Goal: Information Seeking & Learning: Check status

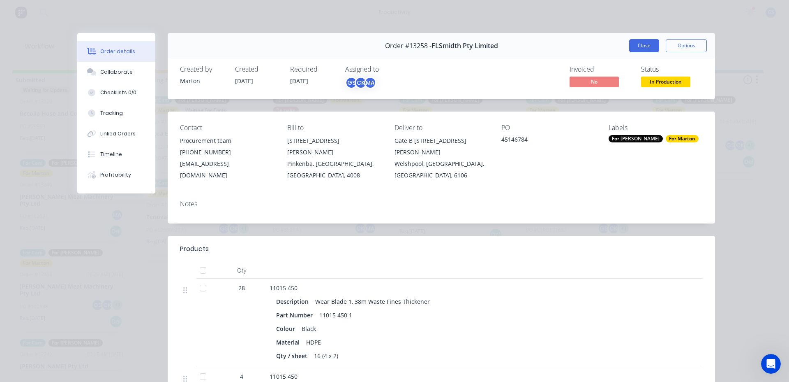
click at [636, 39] on button "Close" at bounding box center [644, 45] width 30 height 13
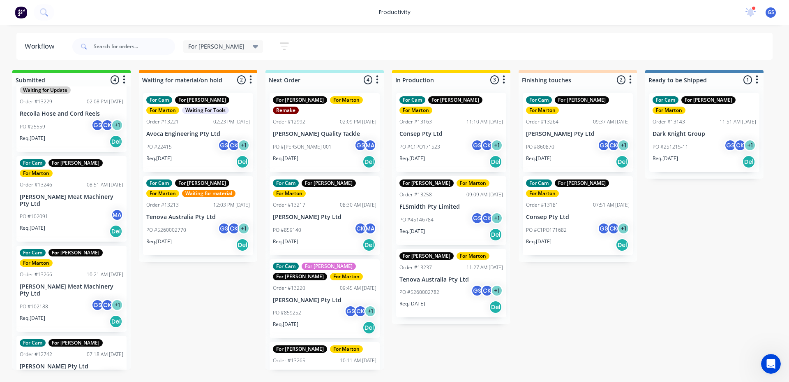
click at [447, 203] on p "FLSmidth Pty Limited" at bounding box center [452, 206] width 104 height 7
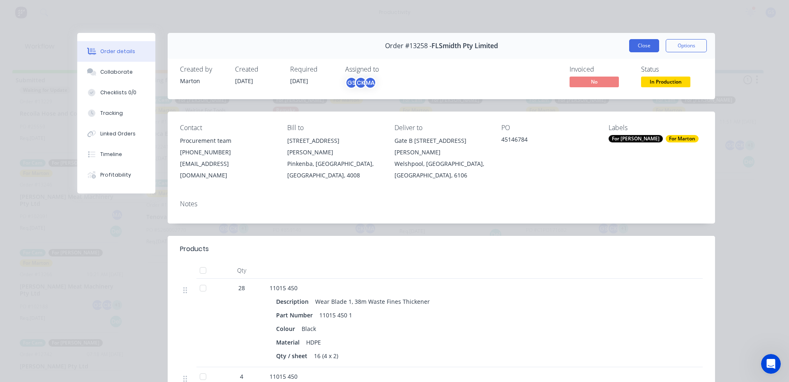
click at [646, 50] on button "Close" at bounding box center [644, 45] width 30 height 13
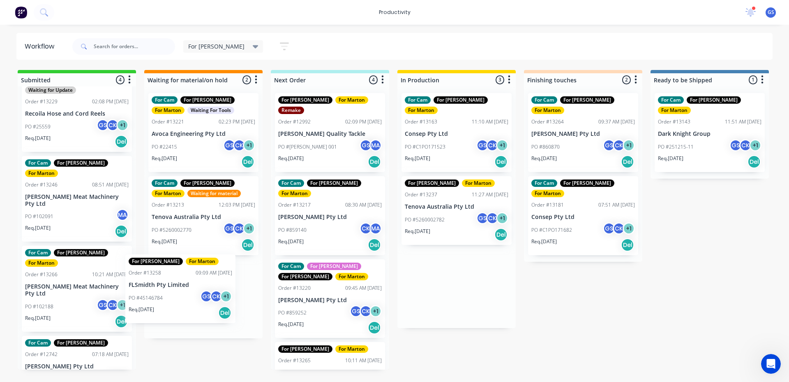
drag, startPoint x: 461, startPoint y: 201, endPoint x: 189, endPoint y: 291, distance: 286.9
click at [188, 291] on div "Submitted 4 Sort By Created date Required date Order number Customer name Most …" at bounding box center [560, 219] width 1133 height 299
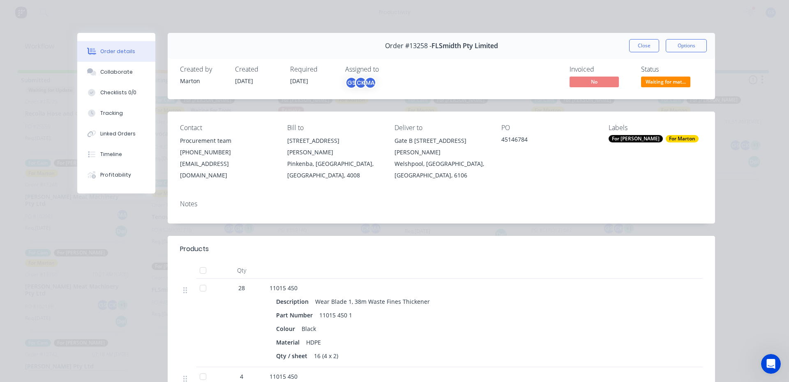
click at [629, 138] on div "For [PERSON_NAME]" at bounding box center [636, 138] width 54 height 7
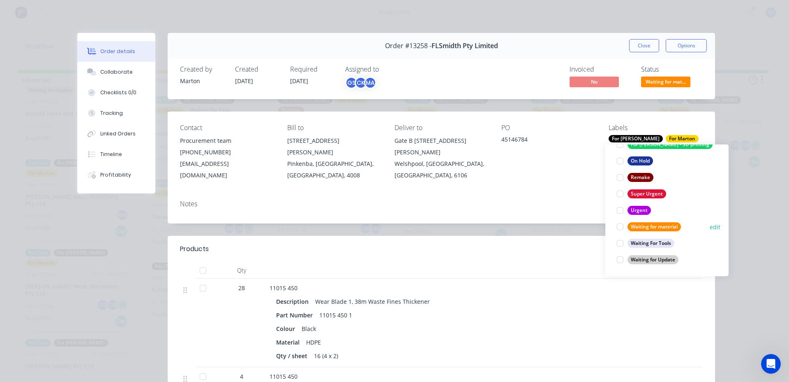
click at [620, 230] on div at bounding box center [620, 226] width 16 height 16
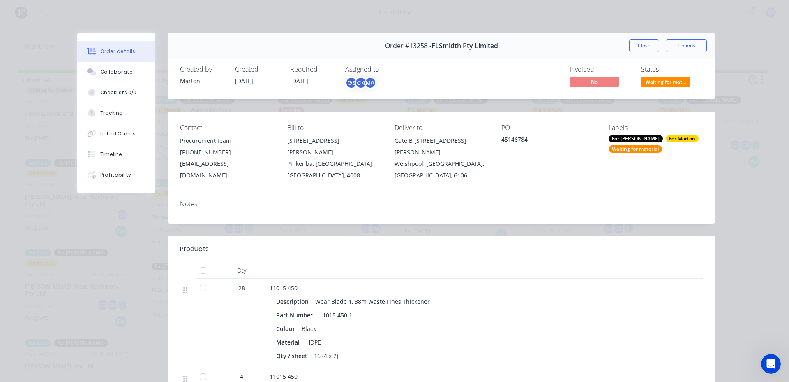
click at [572, 202] on div "Notes" at bounding box center [442, 208] width 548 height 30
click at [204, 280] on div at bounding box center [203, 288] width 16 height 16
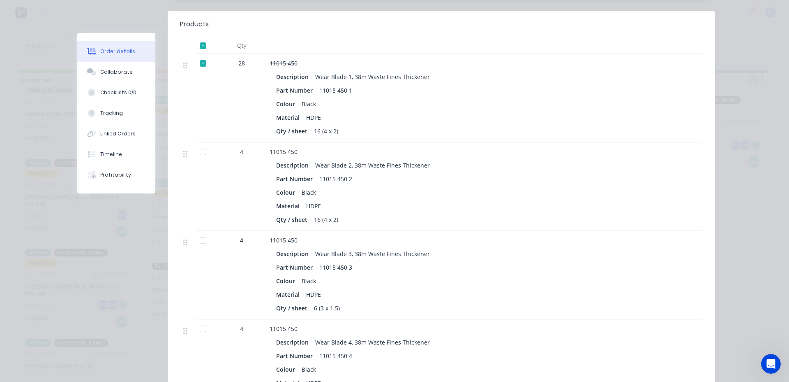
scroll to position [247, 0]
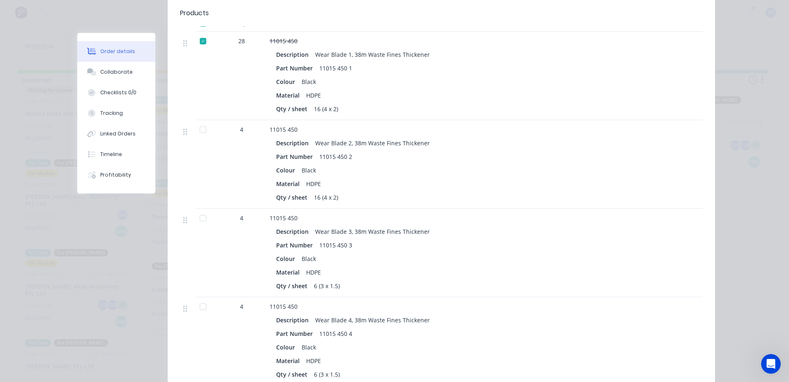
click at [199, 210] on div at bounding box center [203, 218] width 16 height 16
click at [199, 298] on div at bounding box center [203, 306] width 16 height 16
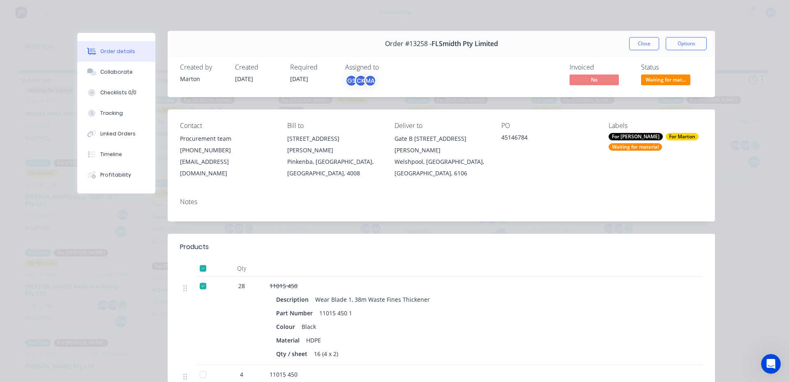
scroll to position [0, 0]
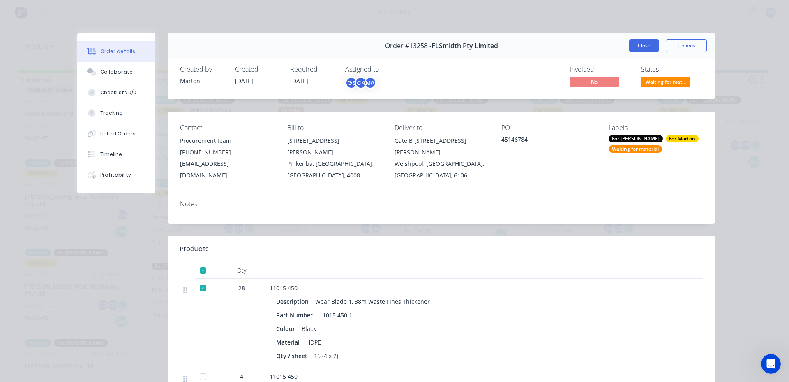
click at [632, 47] on button "Close" at bounding box center [644, 45] width 30 height 13
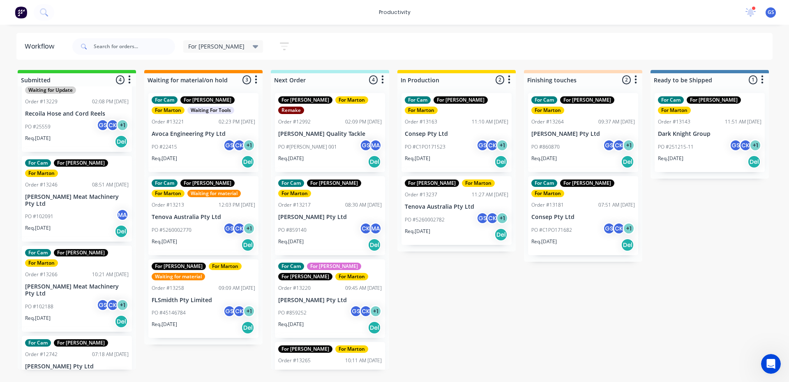
click at [328, 155] on div "Req. [DATE] Del" at bounding box center [330, 162] width 104 height 14
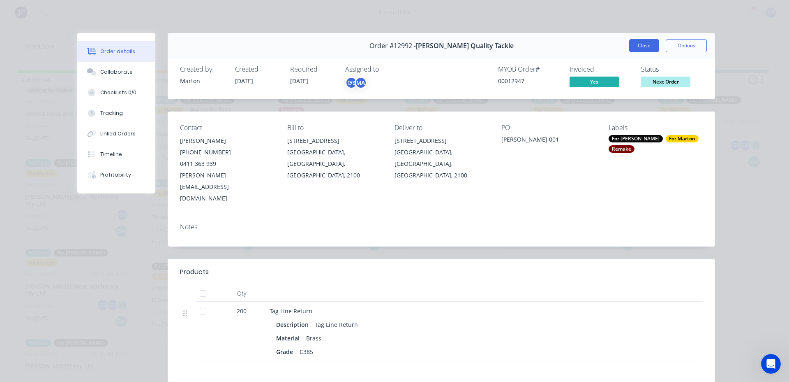
click at [634, 49] on button "Close" at bounding box center [644, 45] width 30 height 13
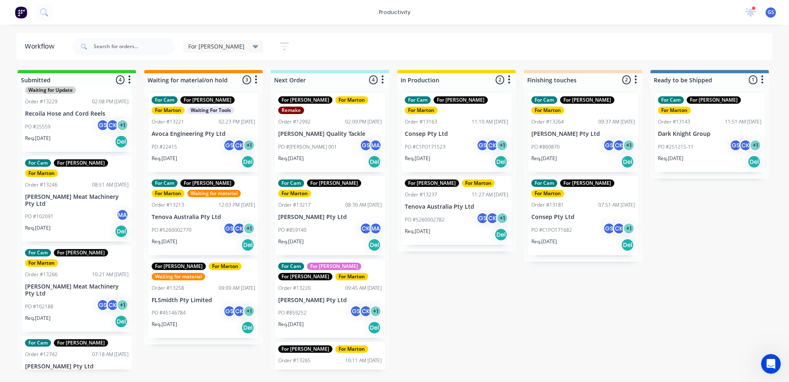
click at [331, 213] on p "[PERSON_NAME] Pty Ltd" at bounding box center [330, 216] width 104 height 7
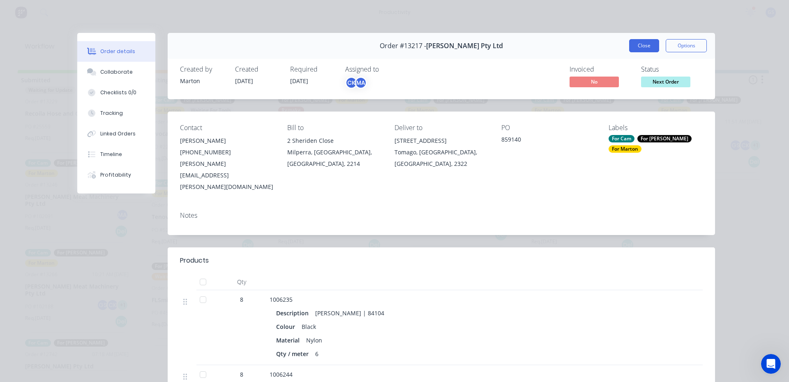
click at [634, 45] on button "Close" at bounding box center [644, 45] width 30 height 13
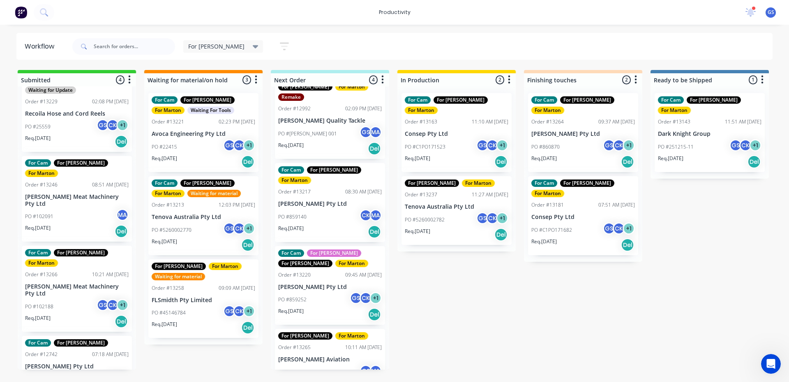
scroll to position [20, 0]
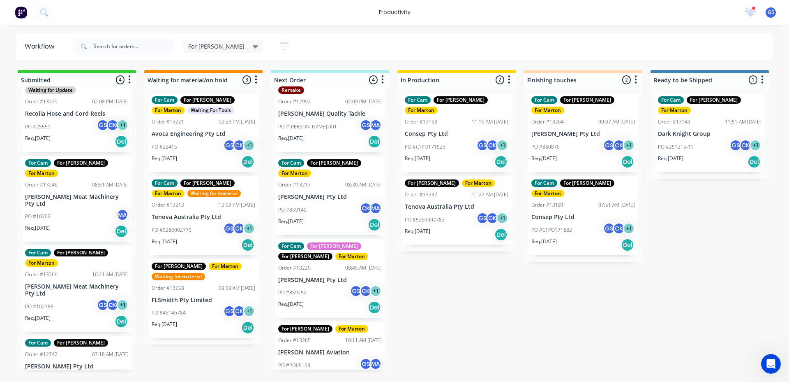
click at [74, 208] on div "PO #102091 MA" at bounding box center [77, 216] width 104 height 16
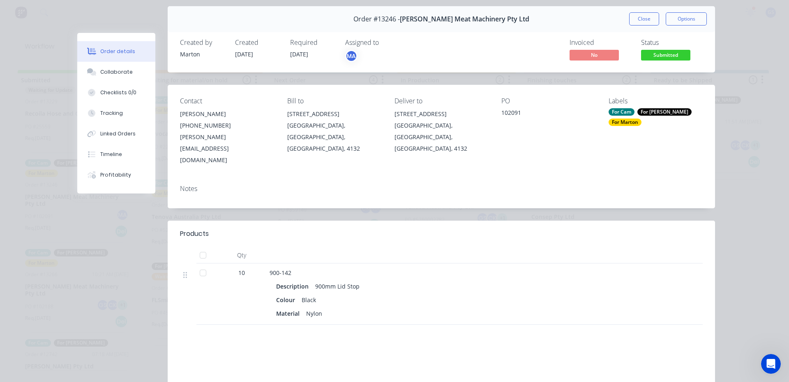
scroll to position [41, 0]
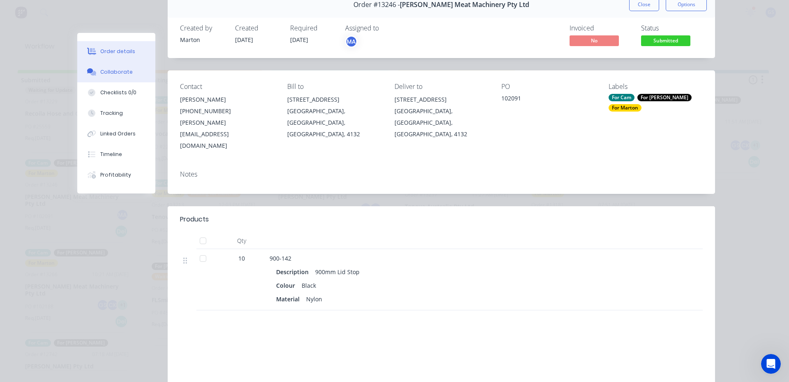
click at [116, 69] on div "Collaborate" at bounding box center [116, 71] width 32 height 7
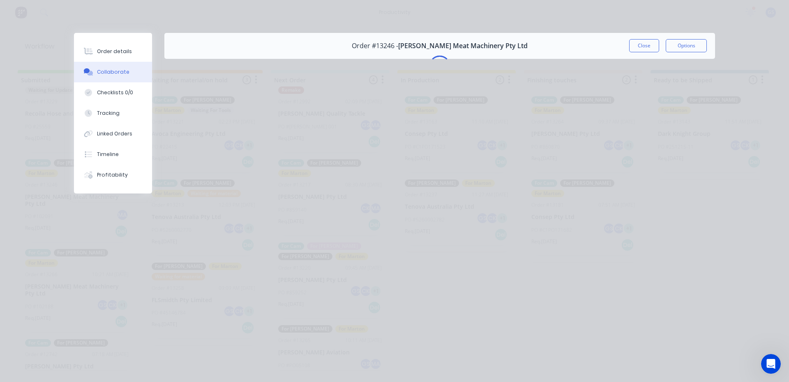
scroll to position [0, 0]
click at [114, 50] on div "Order details" at bounding box center [114, 51] width 35 height 7
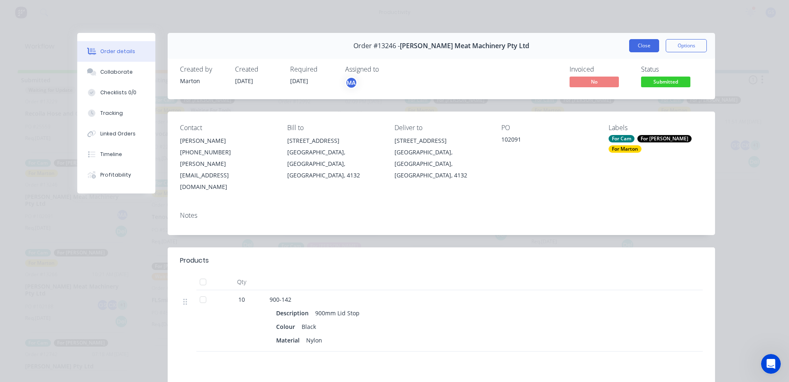
click at [632, 50] on button "Close" at bounding box center [644, 45] width 30 height 13
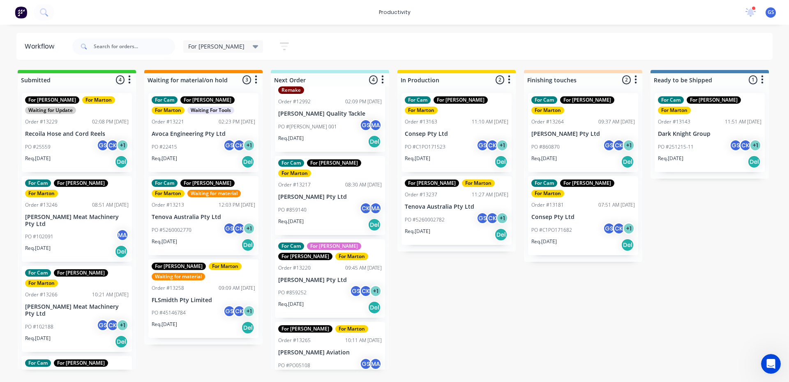
click at [91, 146] on div "PO #25559 GS CK + 1" at bounding box center [77, 147] width 104 height 16
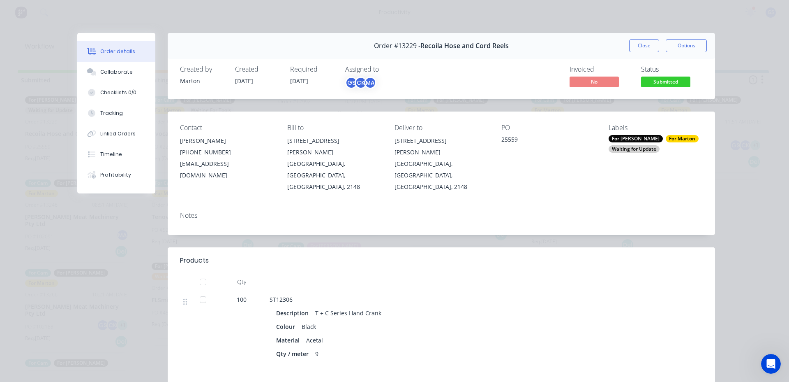
click at [631, 43] on button "Close" at bounding box center [644, 45] width 30 height 13
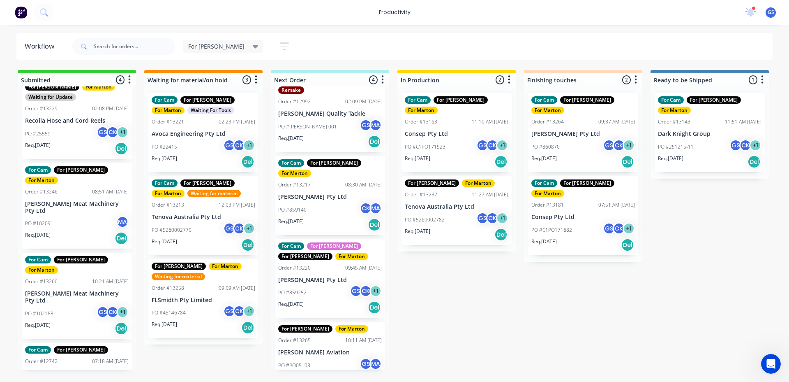
scroll to position [20, 0]
